Goal: Task Accomplishment & Management: Manage account settings

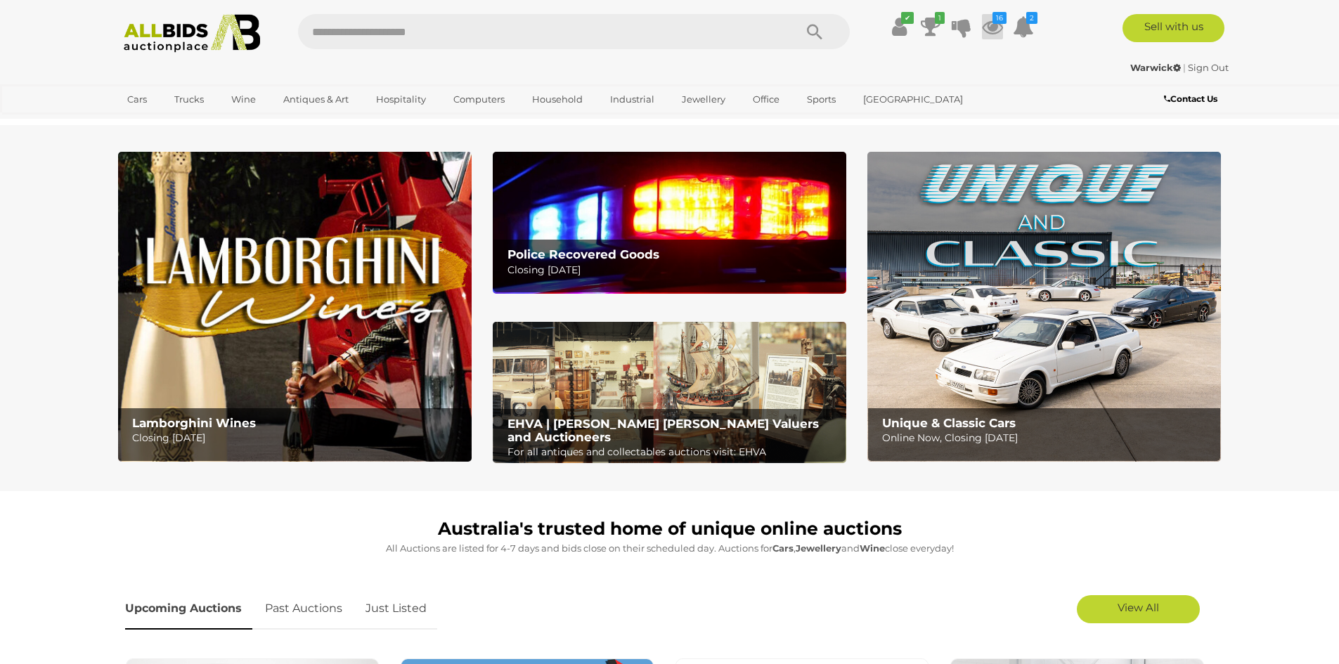
click at [990, 32] on icon at bounding box center [992, 26] width 21 height 25
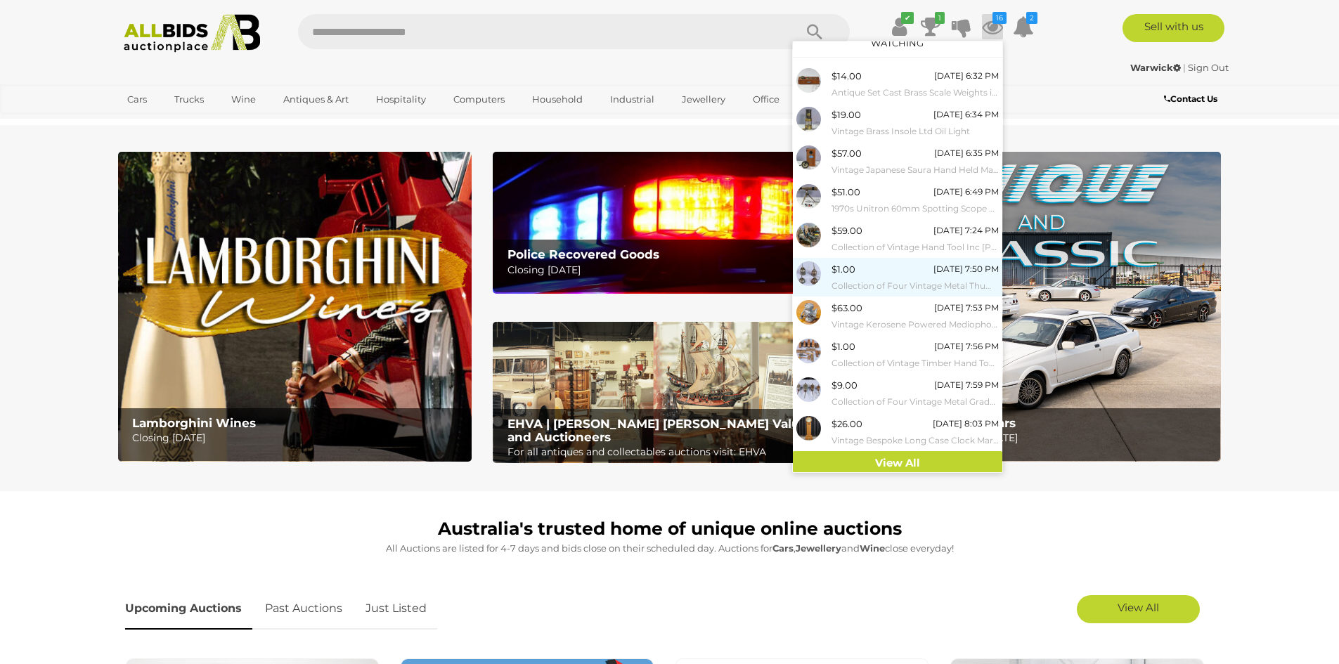
scroll to position [17, 0]
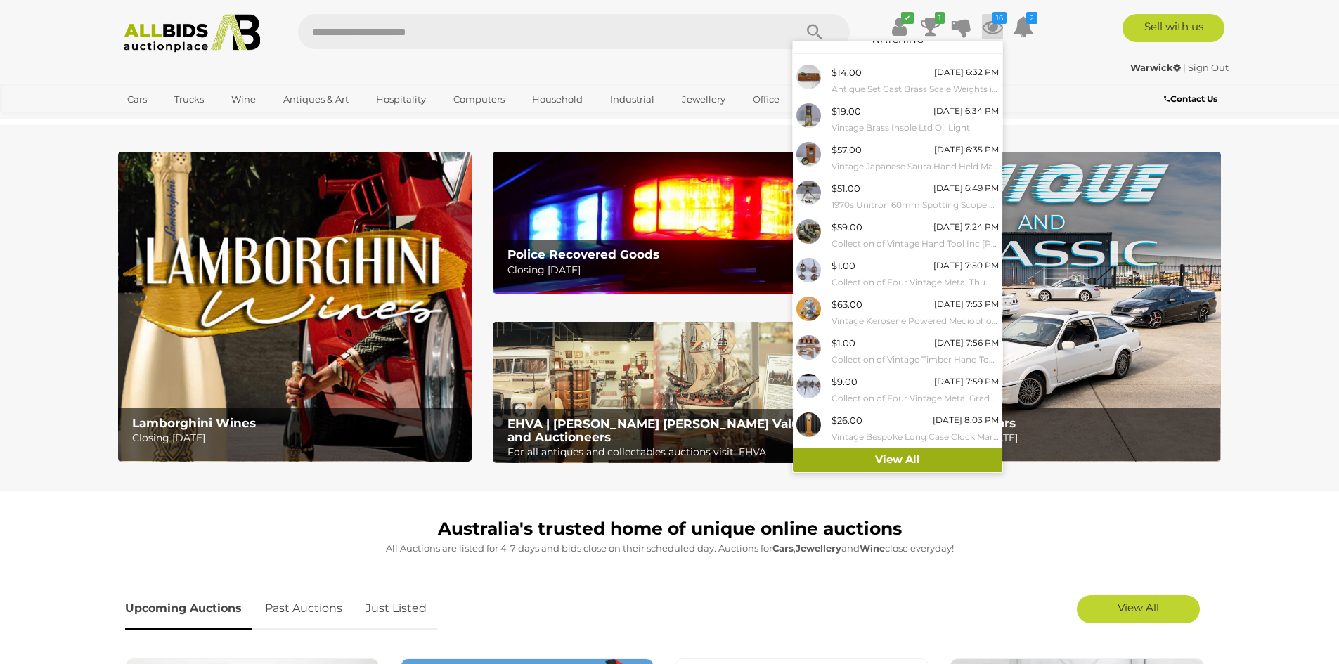
click at [884, 458] on link "View All" at bounding box center [897, 460] width 209 height 25
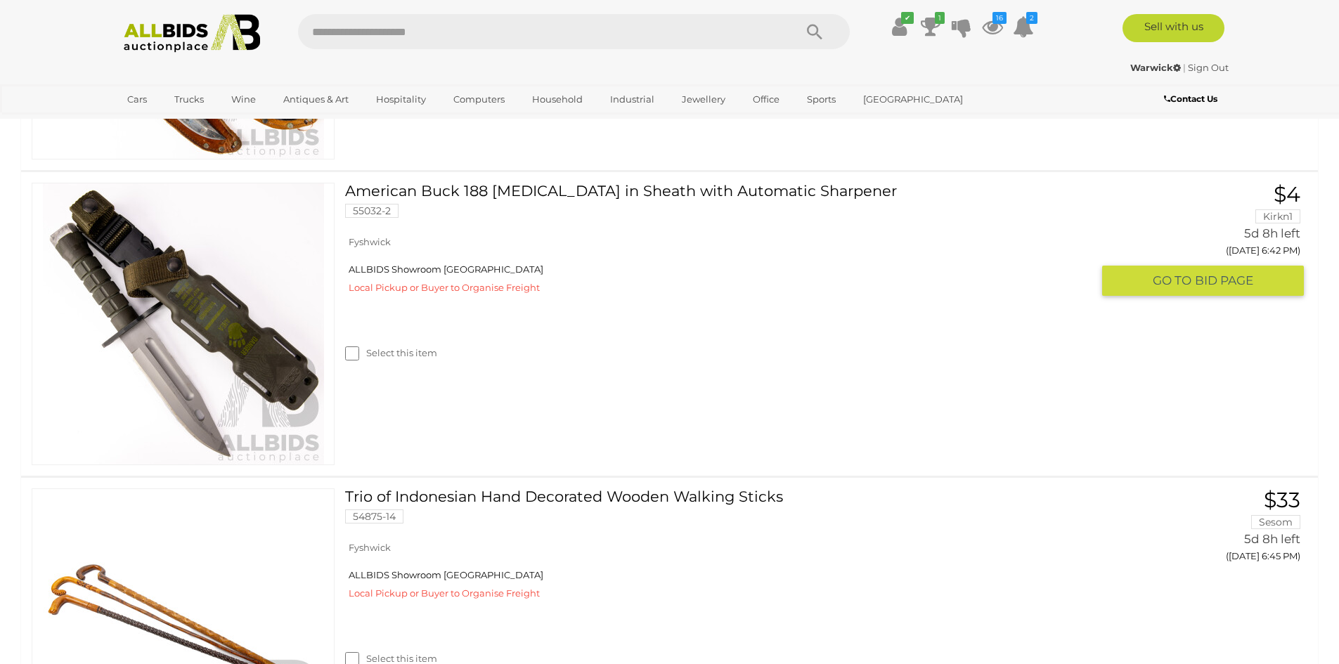
scroll to position [3604, 0]
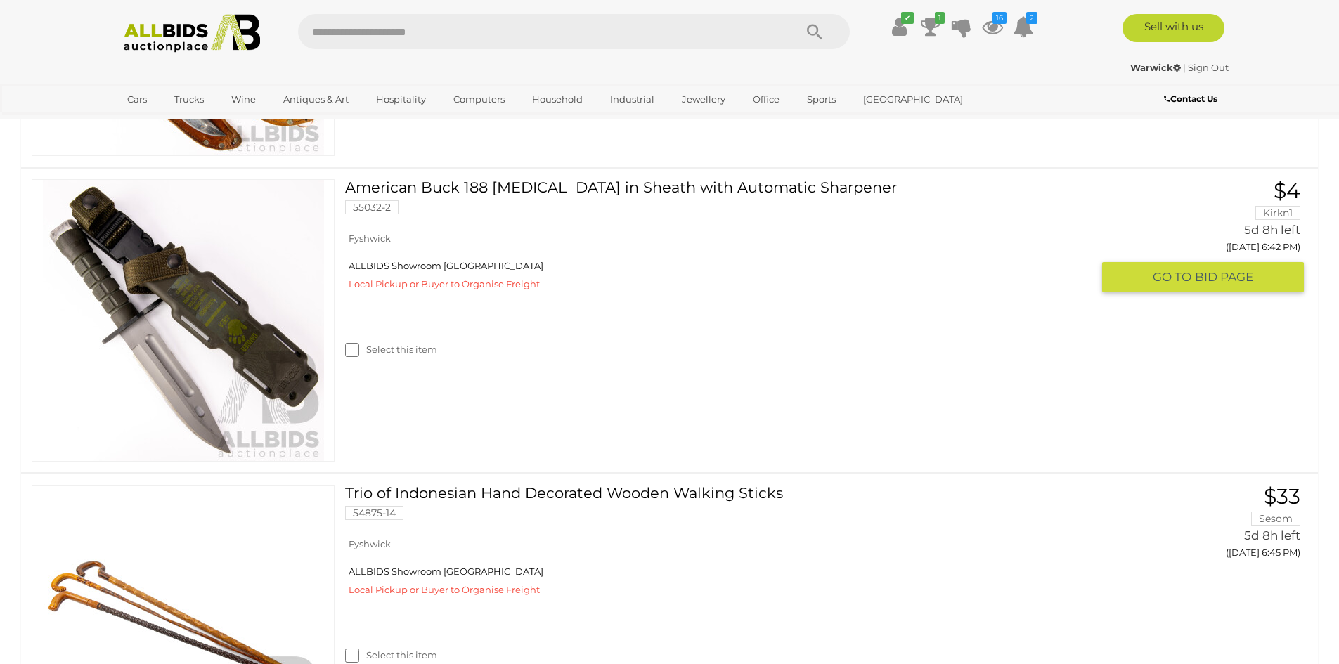
click at [264, 332] on img at bounding box center [183, 320] width 281 height 281
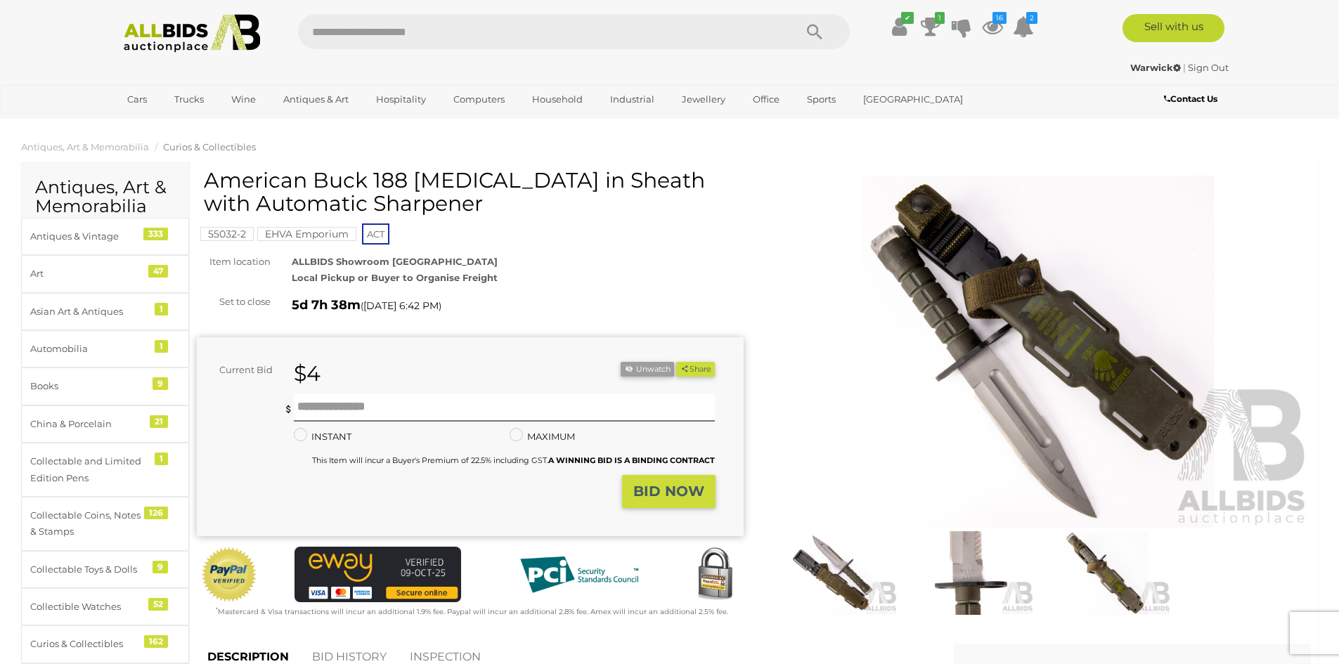
click at [1029, 368] on img at bounding box center [1038, 352] width 547 height 352
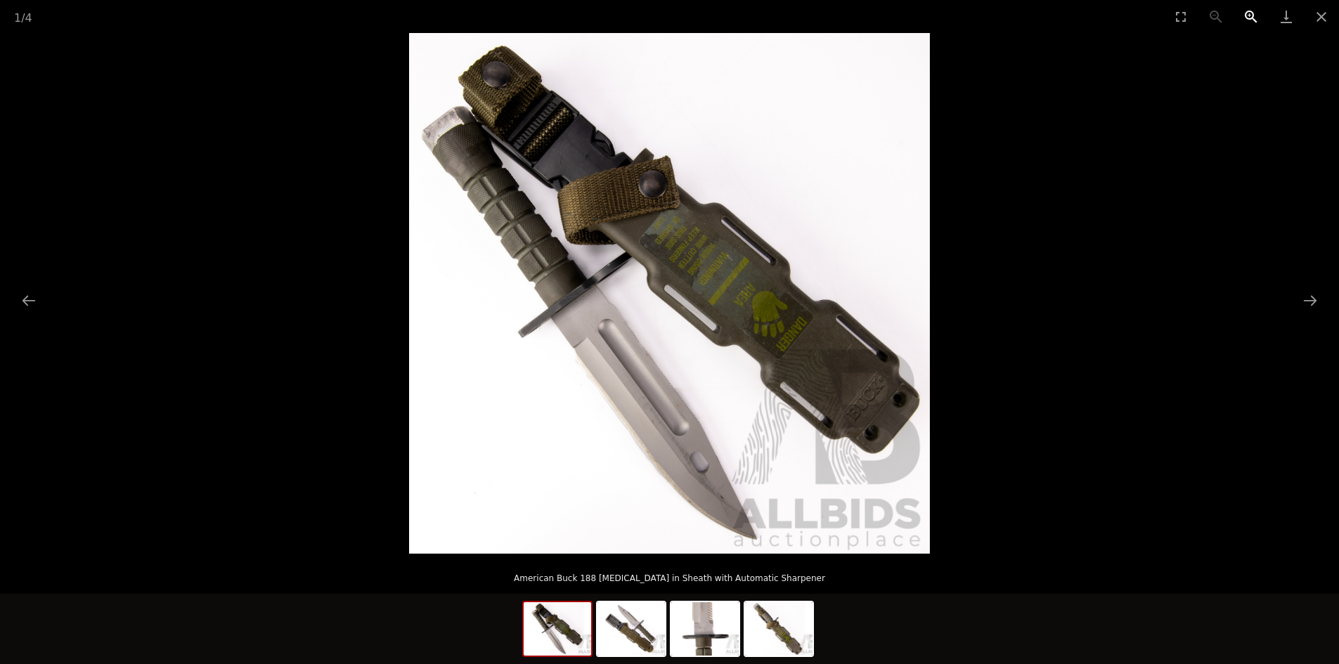
click at [1250, 15] on button "Zoom in" at bounding box center [1250, 16] width 35 height 33
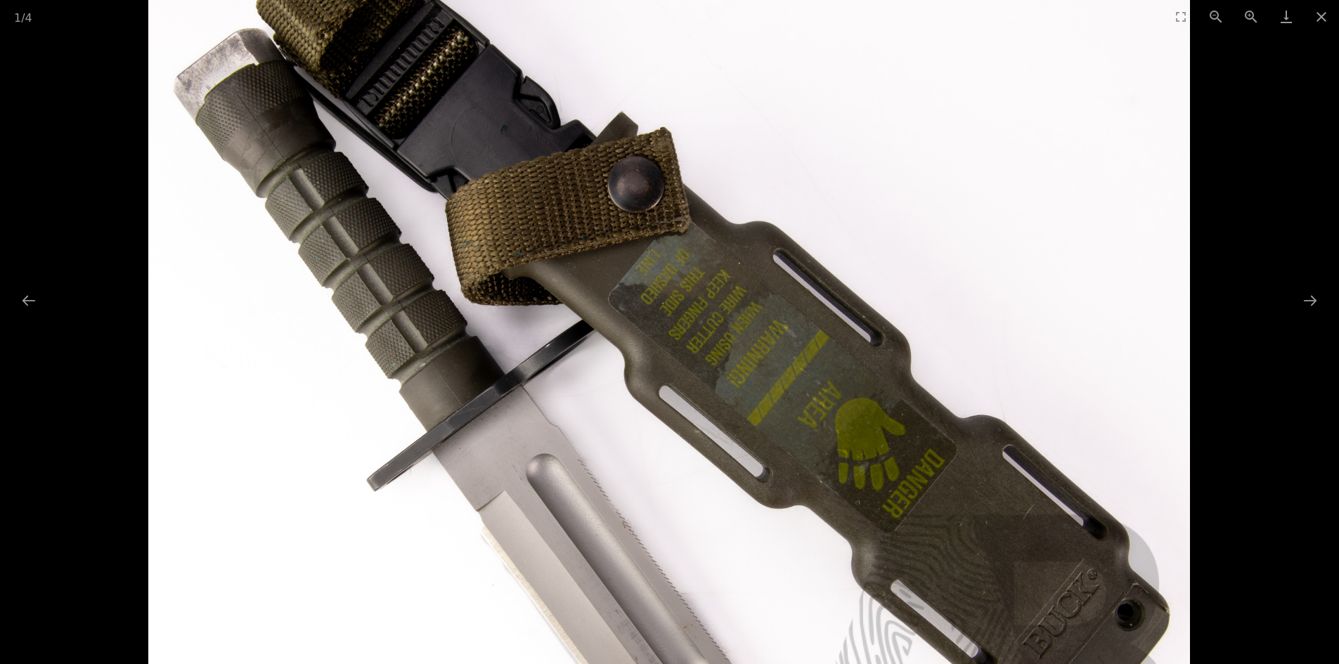
drag, startPoint x: 774, startPoint y: 375, endPoint x: 1044, endPoint y: 349, distance: 271.8
click at [820, 503] on img at bounding box center [670, 403] width 1042 height 1042
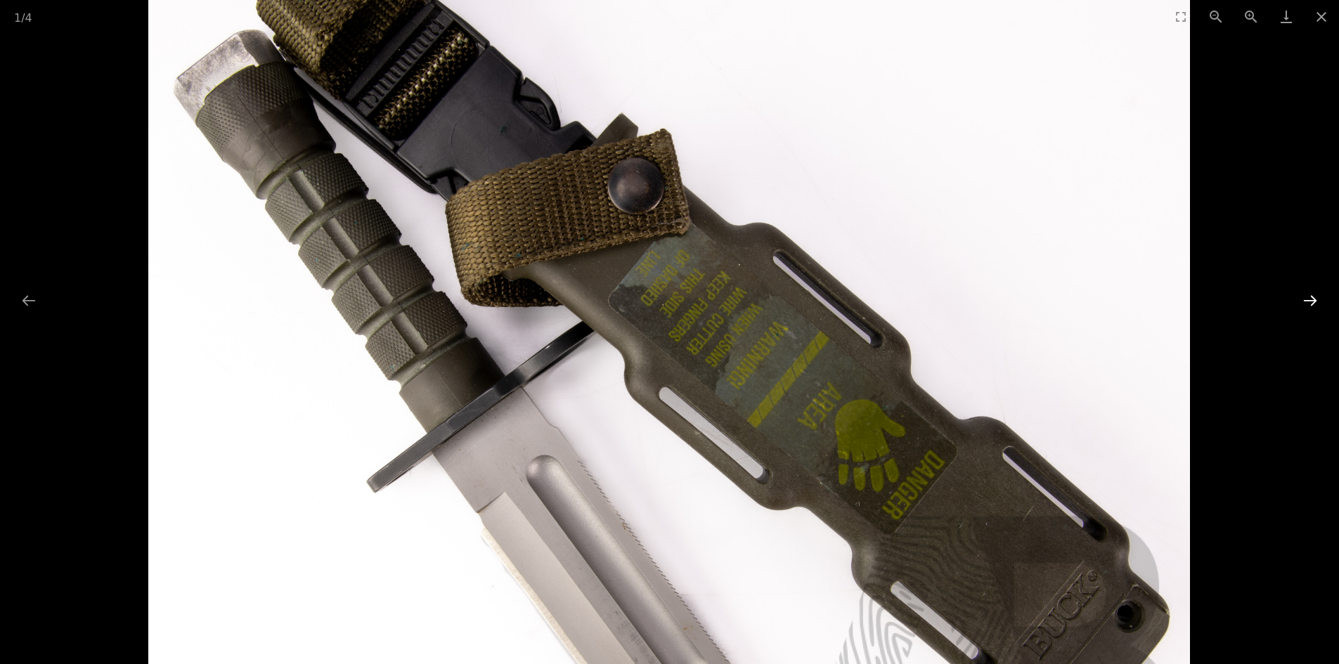
click at [1311, 295] on button "Next slide" at bounding box center [1310, 300] width 30 height 27
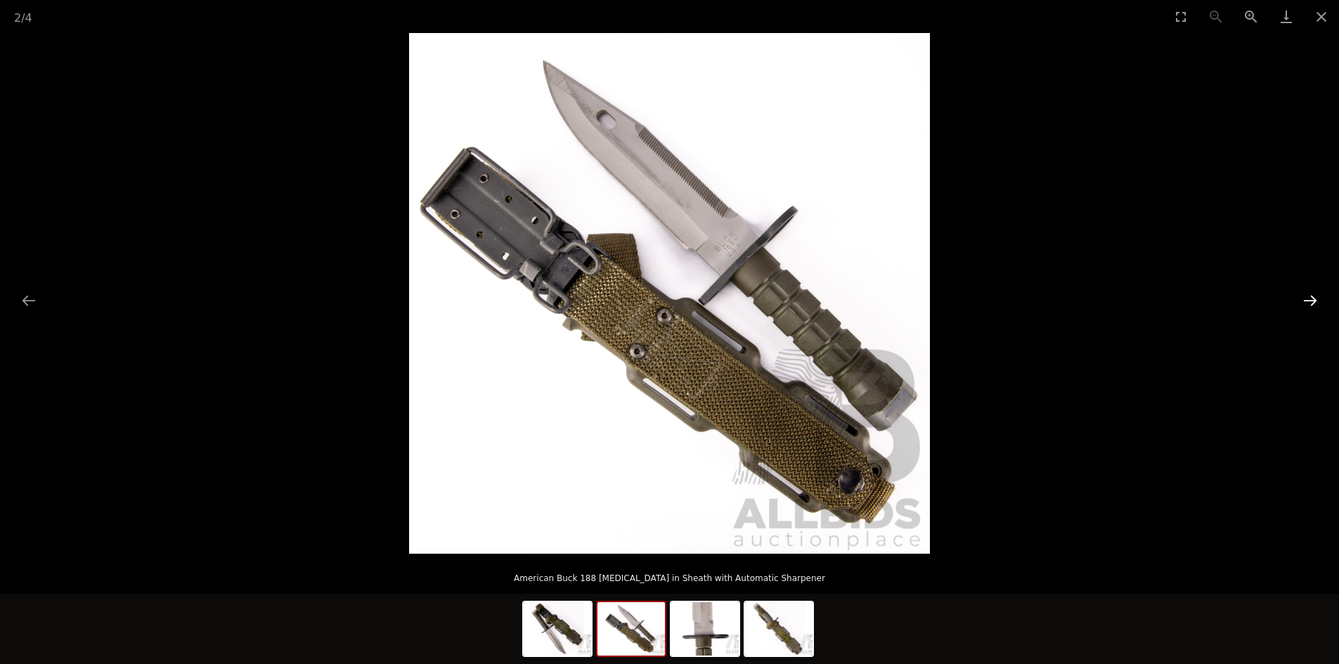
click at [1314, 299] on button "Next slide" at bounding box center [1310, 300] width 30 height 27
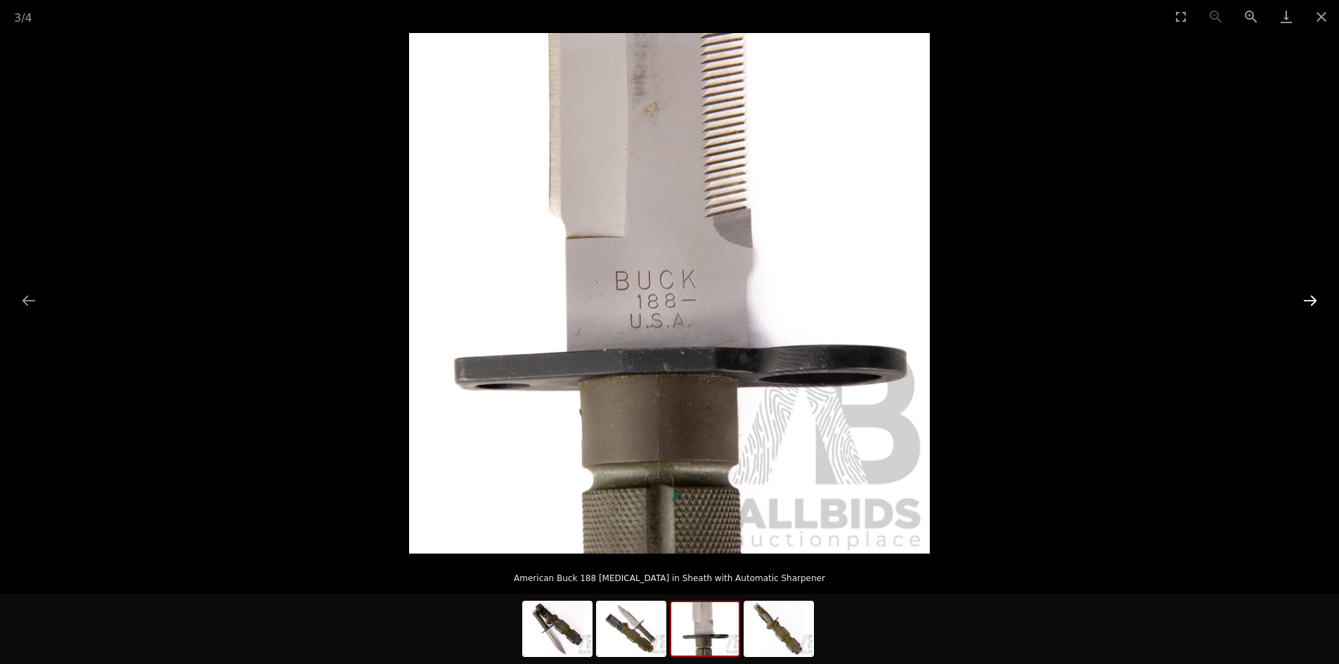
click at [1314, 299] on button "Next slide" at bounding box center [1310, 300] width 30 height 27
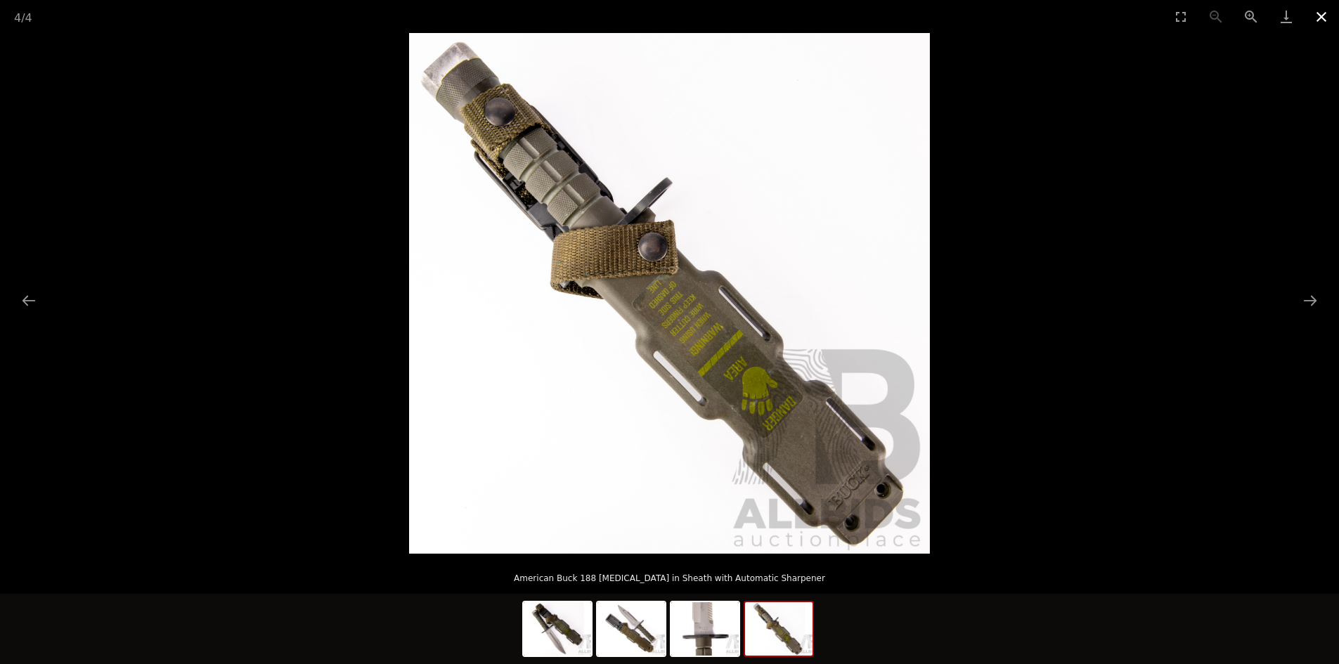
click at [1320, 15] on button "Close gallery" at bounding box center [1321, 16] width 35 height 33
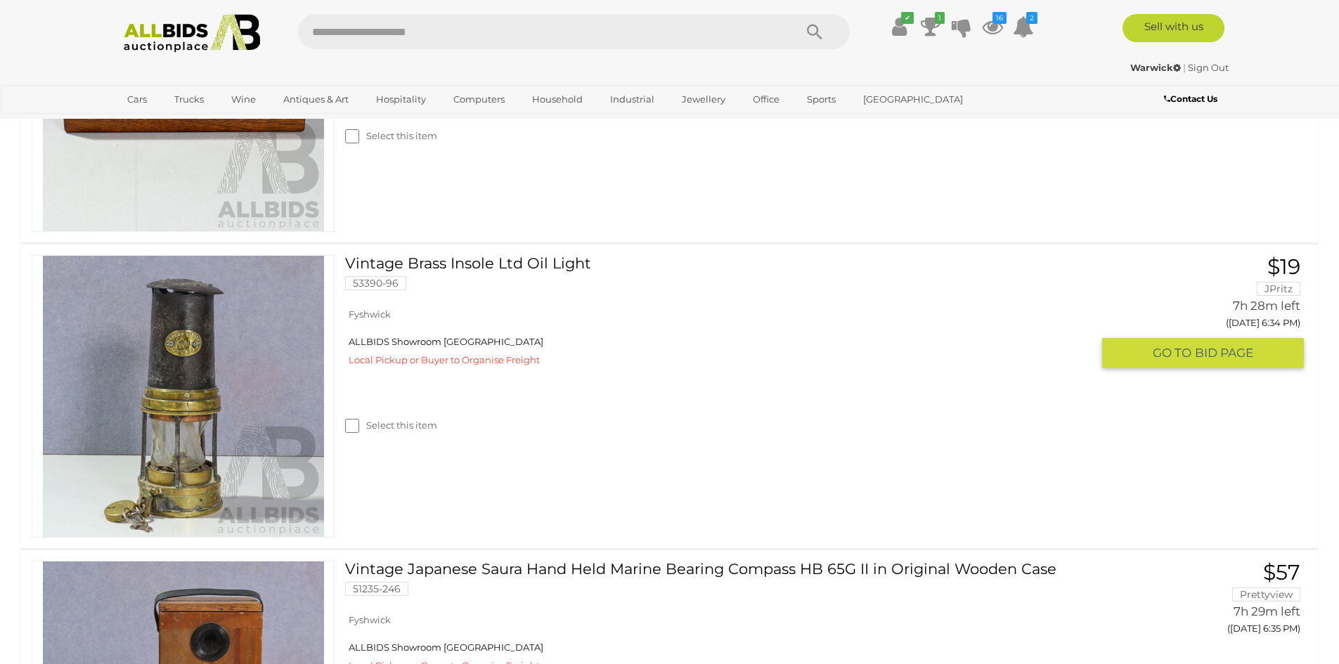
scroll to position [325, 0]
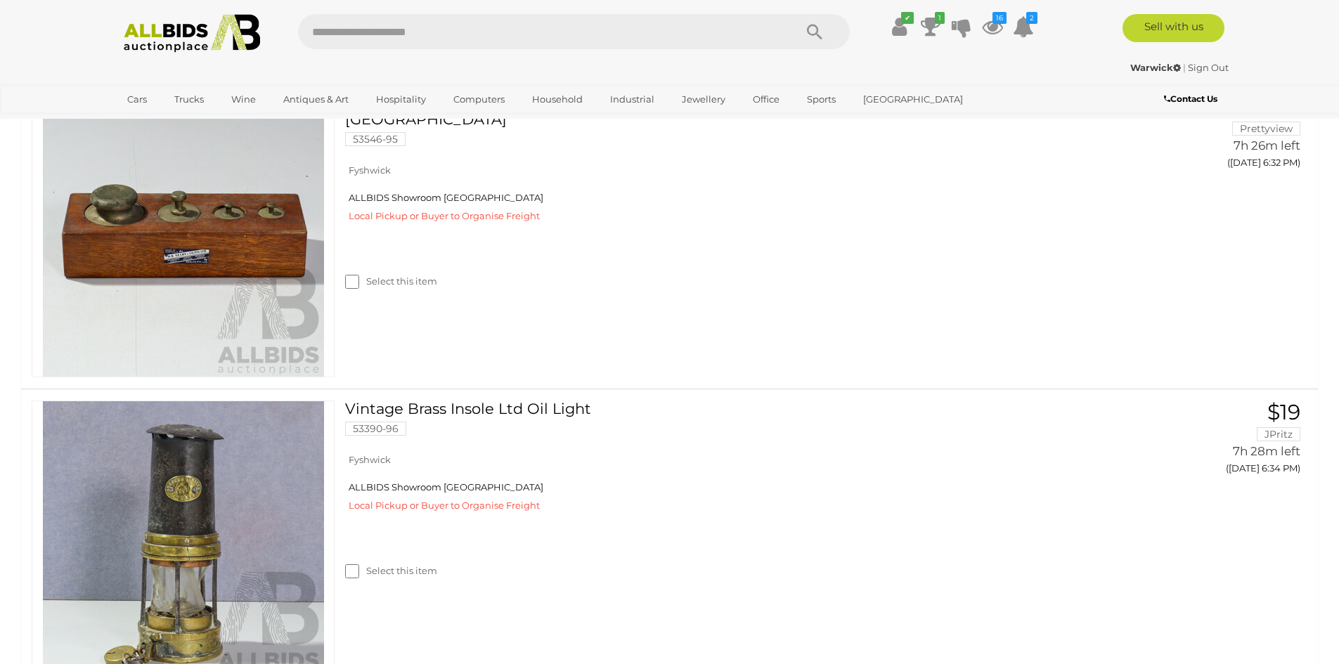
click at [169, 43] on img at bounding box center [192, 33] width 153 height 39
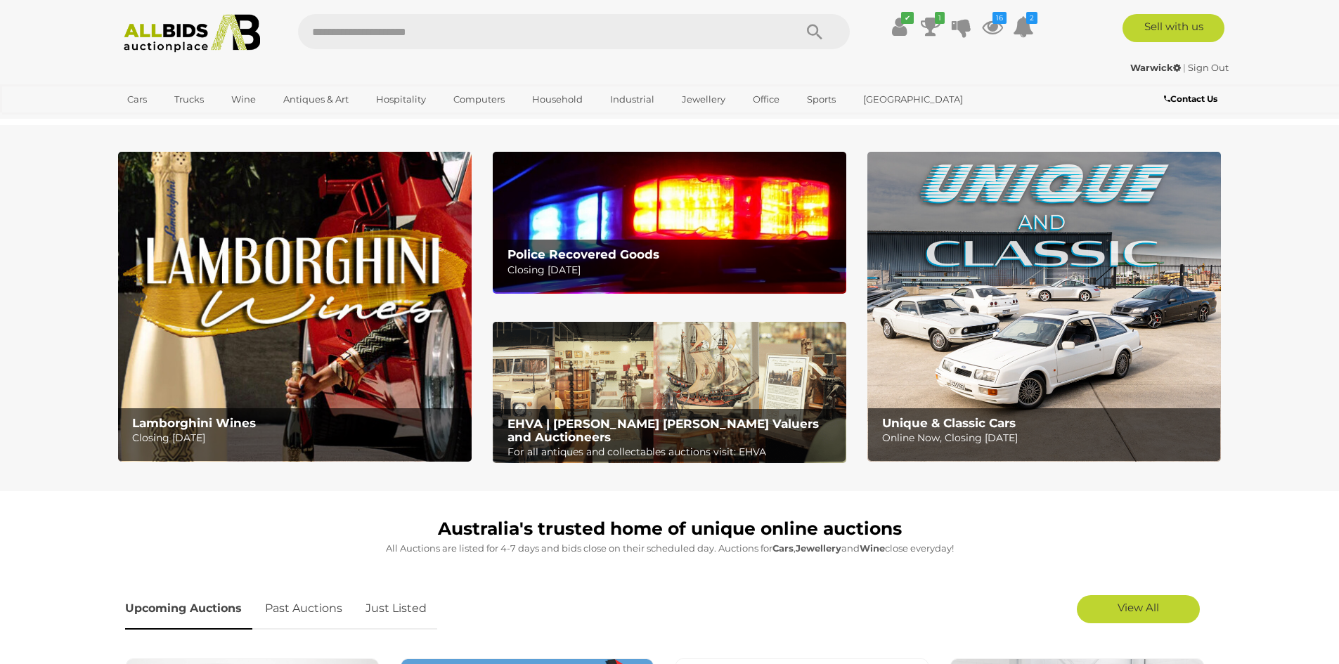
click at [1198, 65] on link "Sign Out" at bounding box center [1208, 67] width 41 height 11
click at [1296, 25] on div "Sign In |" at bounding box center [669, 28] width 1339 height 56
